Goal: Information Seeking & Learning: Learn about a topic

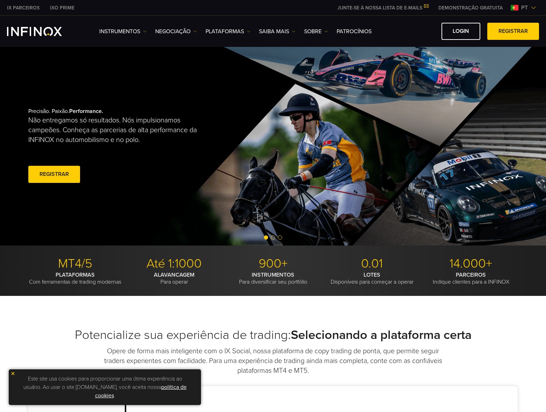
drag, startPoint x: 295, startPoint y: 182, endPoint x: 66, endPoint y: 312, distance: 263.0
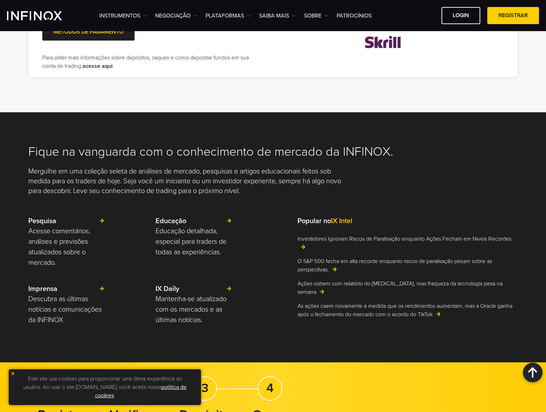
scroll to position [1574, 0]
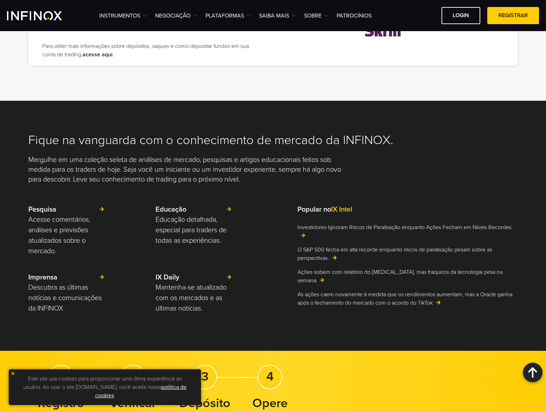
click at [12, 372] on img at bounding box center [12, 373] width 5 height 5
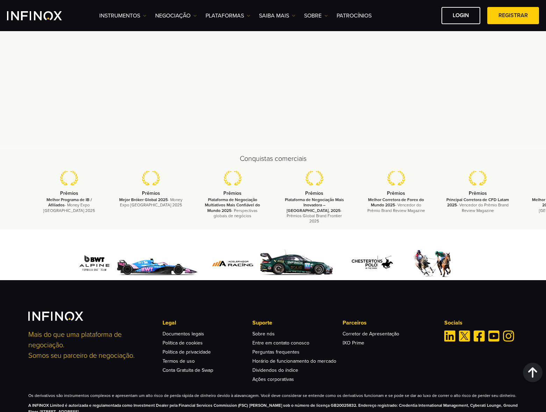
scroll to position [2229, 0]
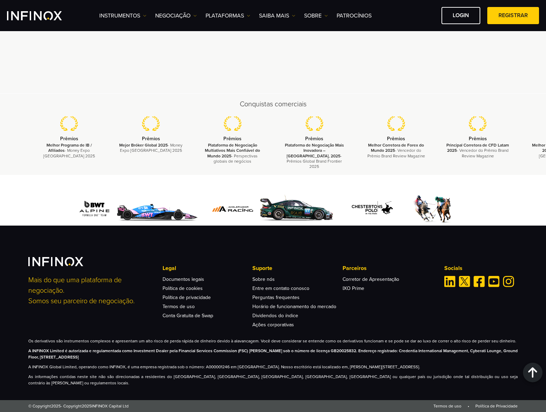
drag, startPoint x: 324, startPoint y: 331, endPoint x: 208, endPoint y: 334, distance: 115.5
click at [208, 334] on div "Mais do que uma plataforma de negociação. Somos seu parceiro de negociação. Leg…" at bounding box center [273, 321] width 504 height 129
click at [262, 282] on link "Sobre nós" at bounding box center [264, 279] width 22 height 6
click at [292, 360] on p "A INFINOX Limited é autorizada e regulamentada como Investment Dealer pela Fina…" at bounding box center [273, 354] width 490 height 13
click at [488, 370] on p "A INFINOX Global Limited, operando como INFINOX, é uma empresa registrada sob o…" at bounding box center [273, 367] width 490 height 6
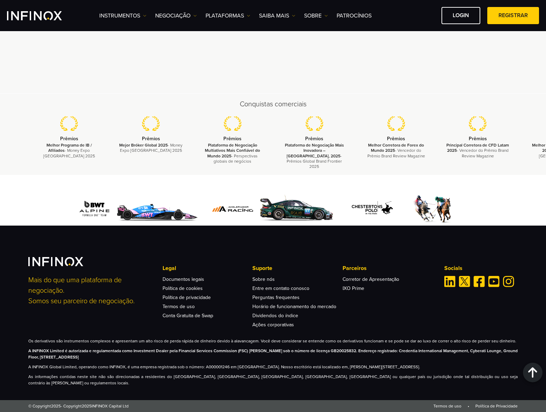
click at [488, 370] on p "A INFINOX Global Limited, operando como INFINOX, é uma empresa registrada sob o…" at bounding box center [273, 367] width 490 height 6
copy p "Anguilla"
click at [33, 357] on strong "A INFINOX Limited é autorizada e regulamentada como Investment Dealer pela Fina…" at bounding box center [273, 353] width 490 height 11
drag, startPoint x: 32, startPoint y: 357, endPoint x: 63, endPoint y: 358, distance: 31.5
click at [63, 358] on strong "A INFINOX Limited é autorizada e regulamentada como Investment Dealer pela Fina…" at bounding box center [273, 353] width 490 height 11
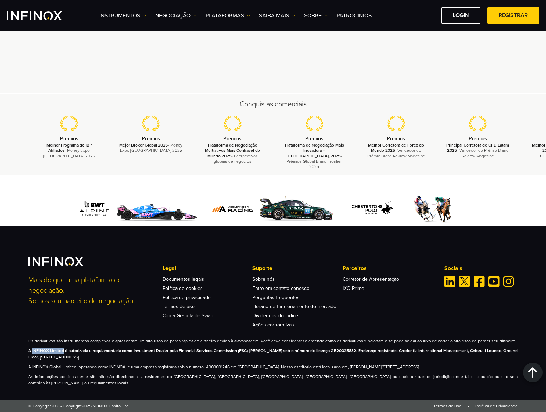
copy strong "INFINOX Limited"
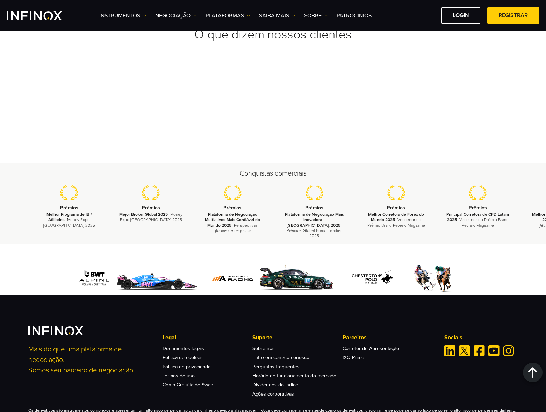
scroll to position [2684, 0]
